Goal: Find specific page/section: Find specific page/section

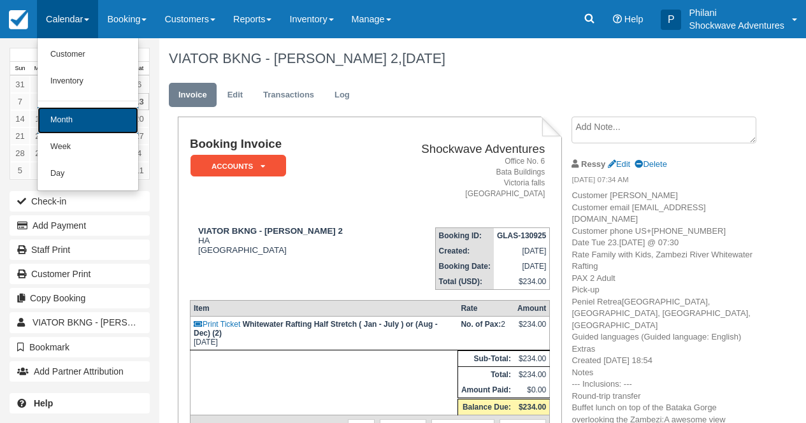
click at [72, 111] on link "Month" at bounding box center [88, 120] width 101 height 27
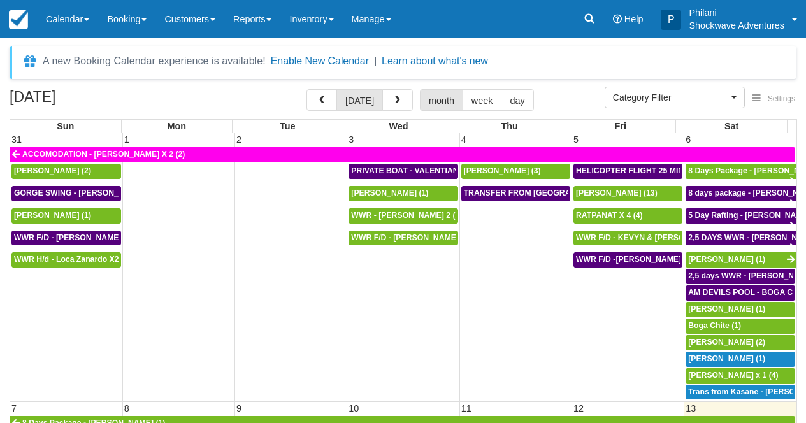
select select
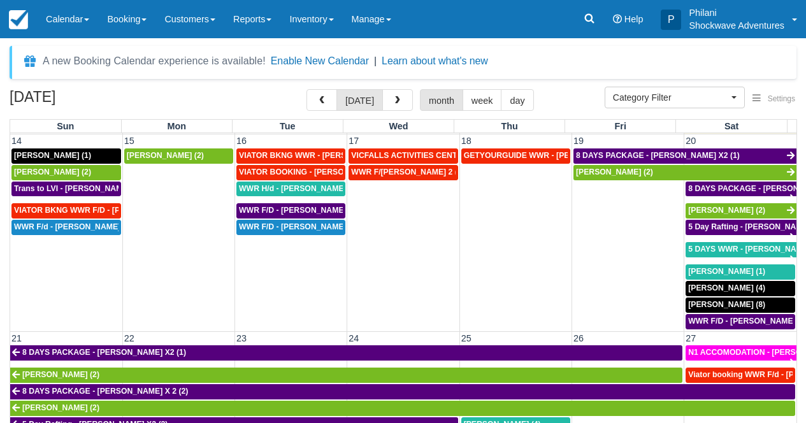
scroll to position [401, 0]
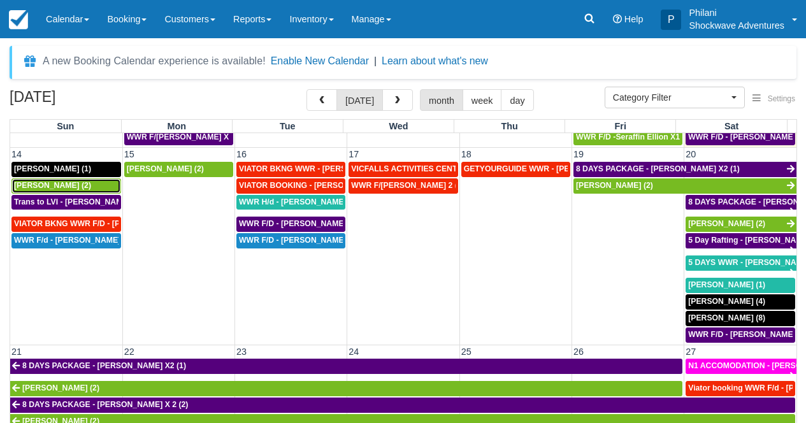
click at [39, 187] on span "[PERSON_NAME] (2)" at bounding box center [52, 185] width 77 height 9
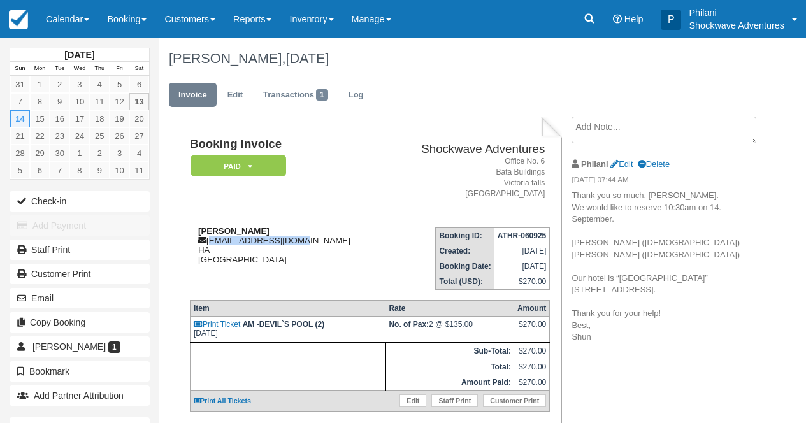
drag, startPoint x: 299, startPoint y: 244, endPoint x: 210, endPoint y: 242, distance: 89.8
click at [210, 242] on div "[PERSON_NAME] [EMAIL_ADDRESS][DOMAIN_NAME] HA [GEOGRAPHIC_DATA]" at bounding box center [288, 245] width 196 height 38
copy div "[EMAIL_ADDRESS][DOMAIN_NAME]"
